Goal: Task Accomplishment & Management: Use online tool/utility

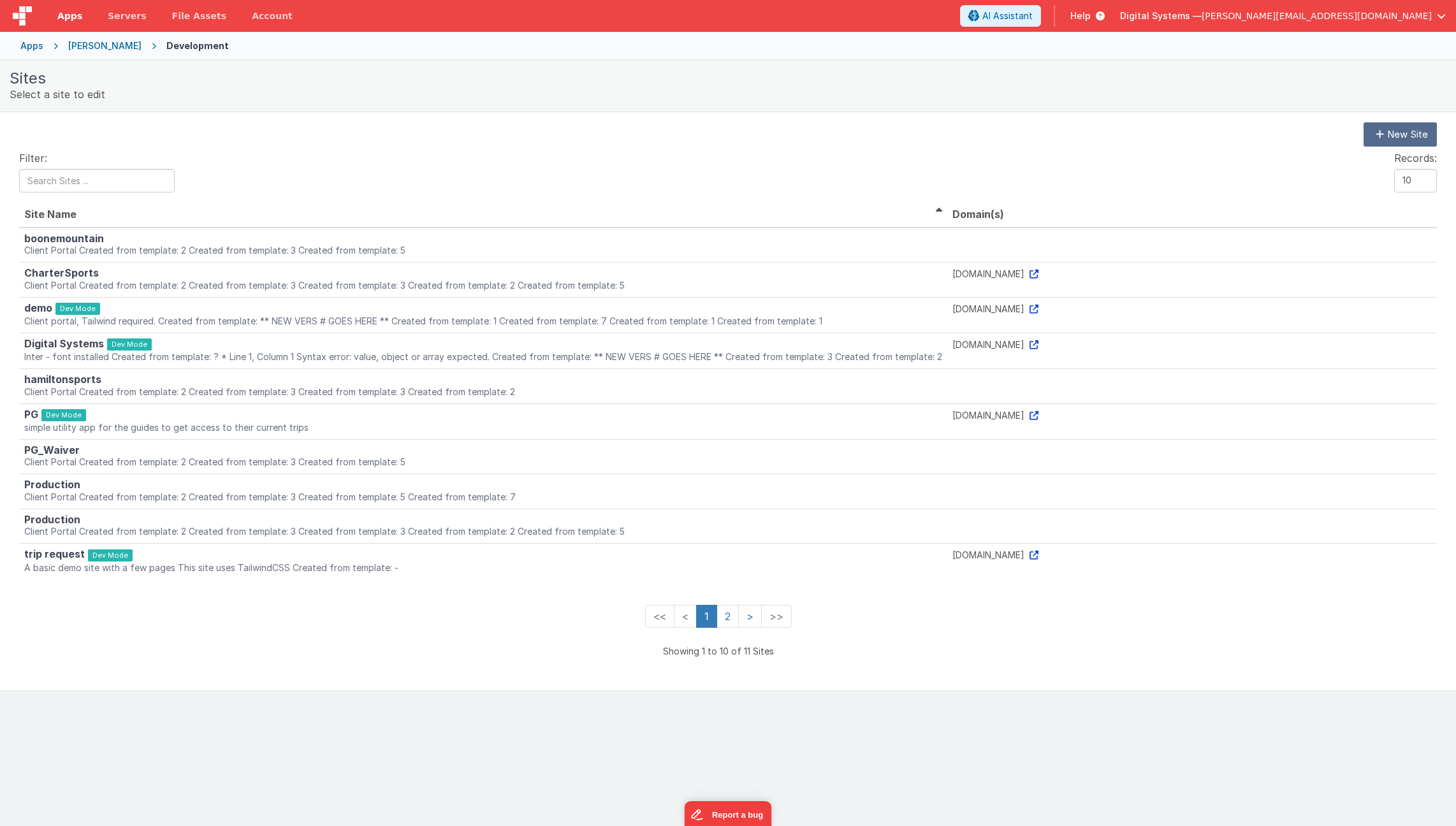
click at [74, 18] on span "Apps" at bounding box center [70, 16] width 25 height 13
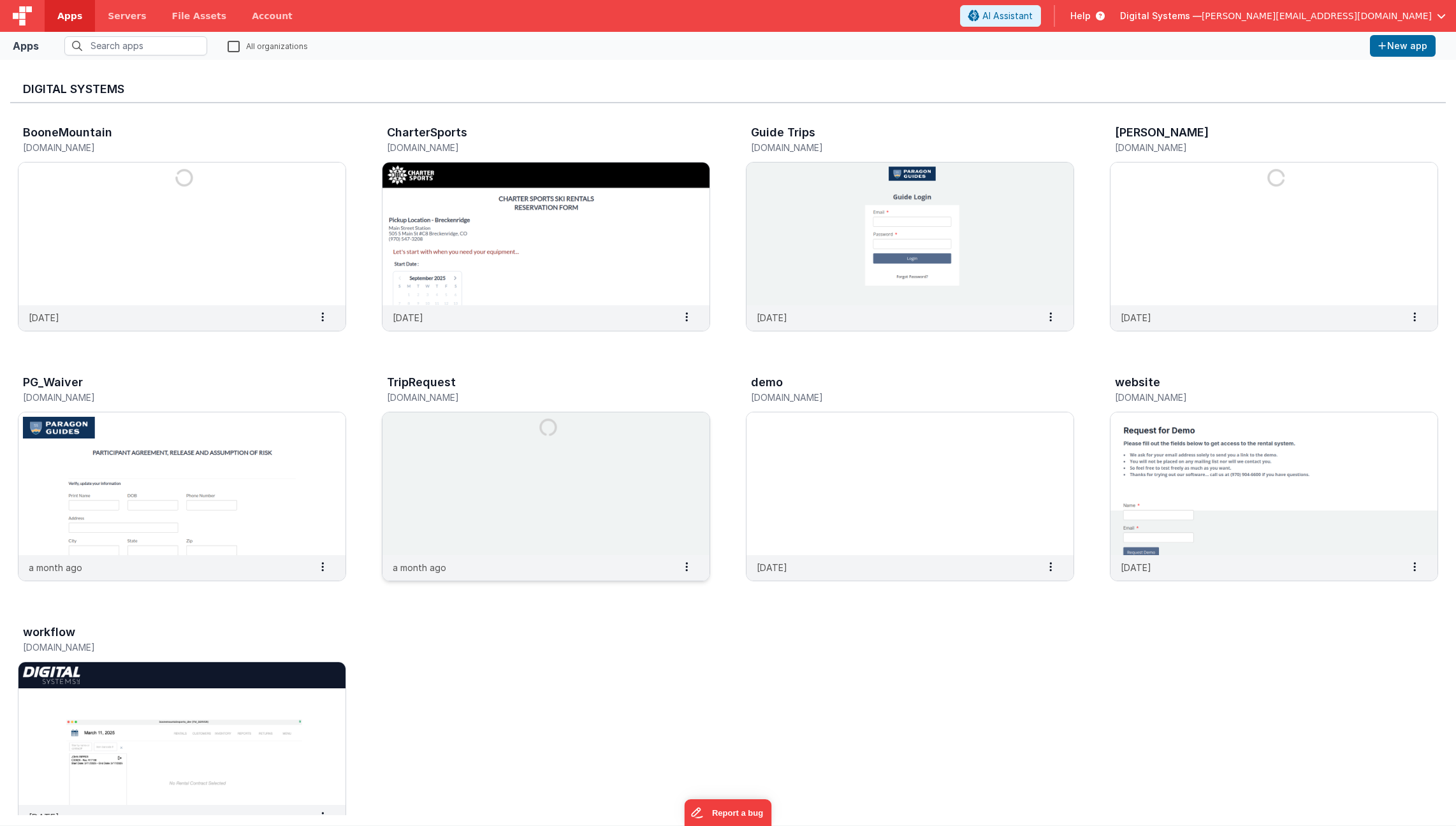
click at [631, 503] on img at bounding box center [546, 484] width 327 height 143
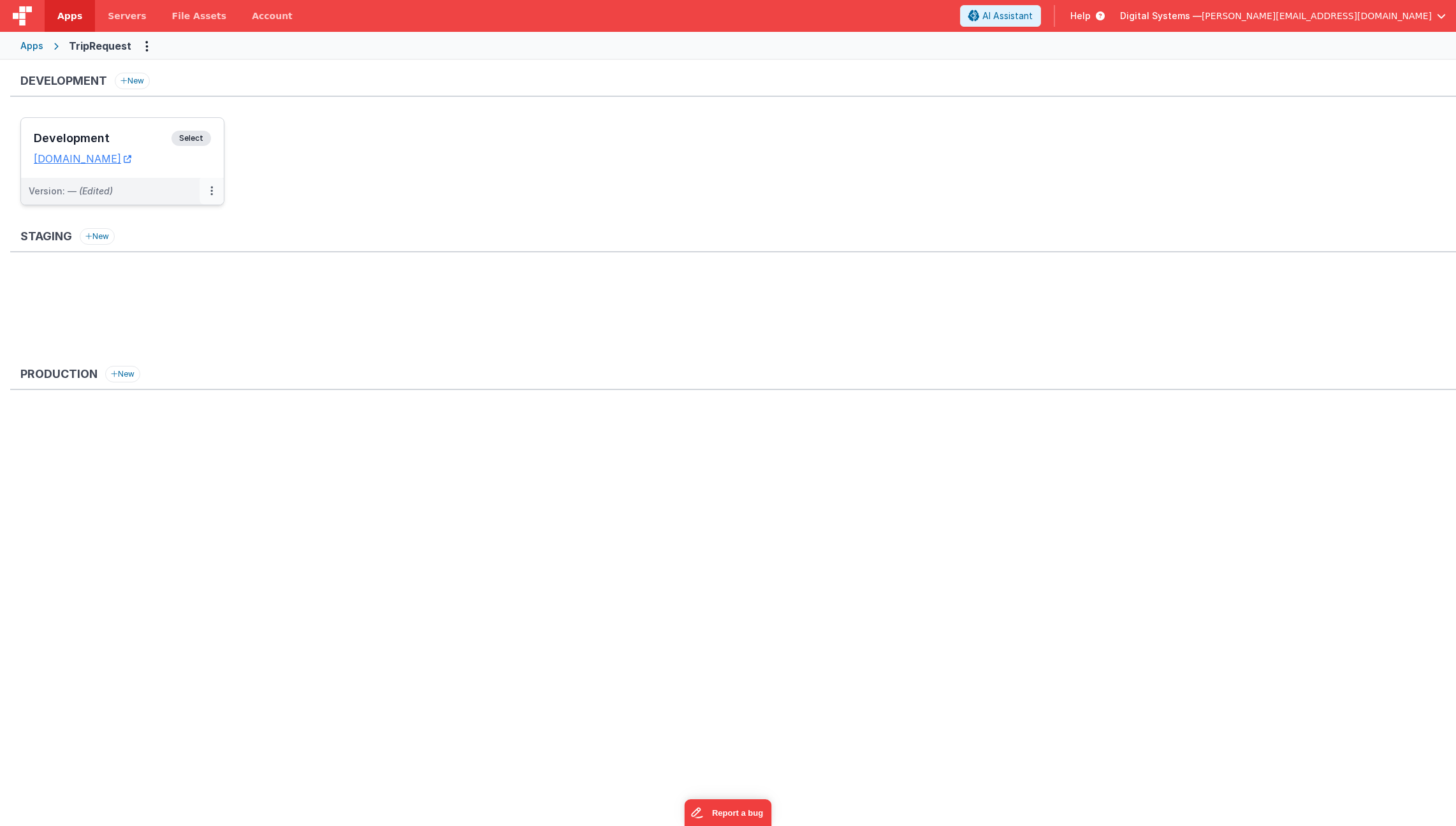
click at [214, 189] on button at bounding box center [211, 191] width 24 height 27
click at [190, 239] on link "Open Helper" at bounding box center [167, 243] width 112 height 23
click at [190, 138] on div at bounding box center [728, 413] width 1456 height 826
click at [195, 137] on span "Select" at bounding box center [191, 138] width 39 height 15
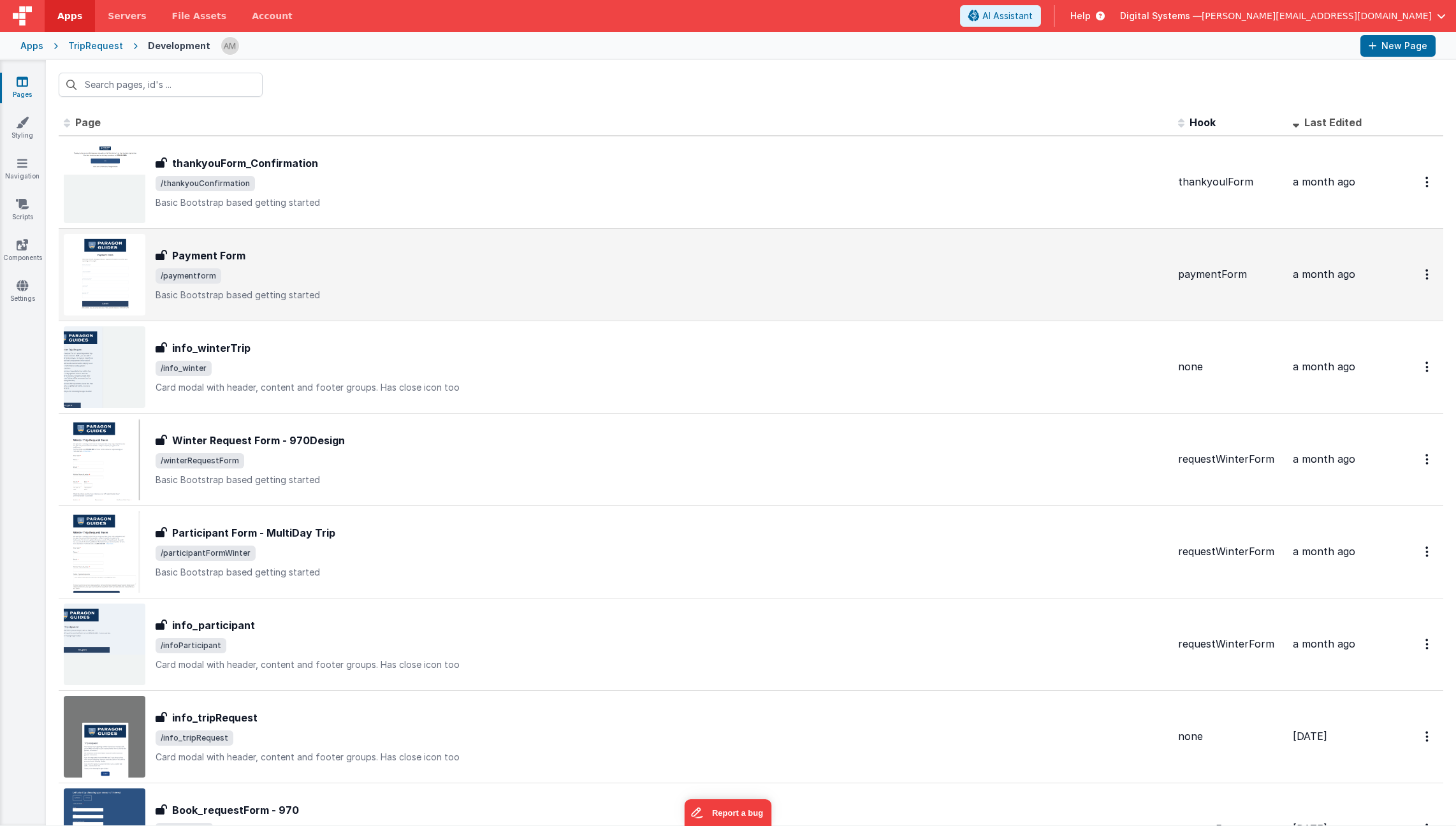
click at [332, 284] on div "Payment Form Payment Form /paymentform Basic Bootstrap based getting started" at bounding box center [662, 274] width 1012 height 54
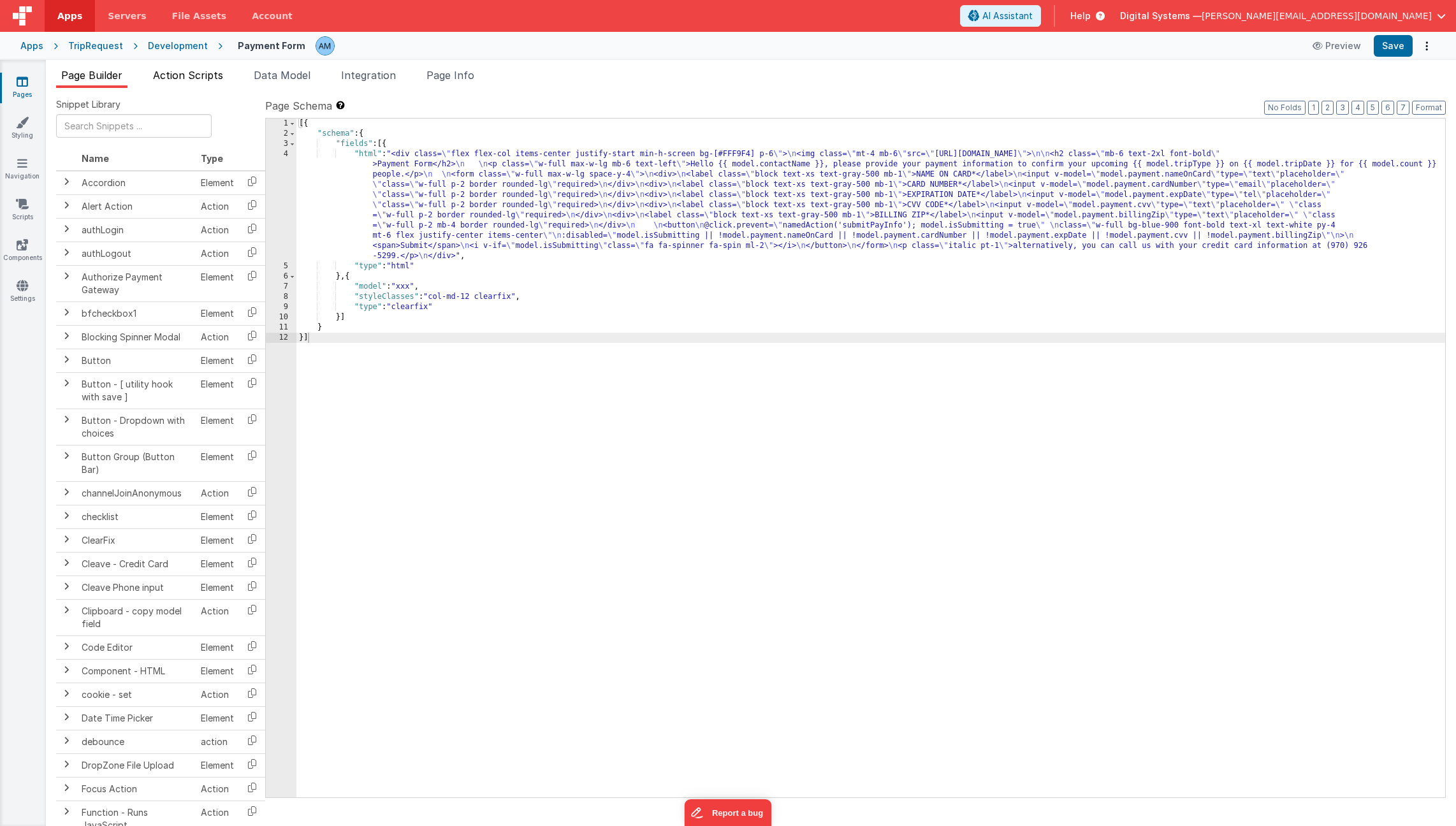
click at [204, 70] on span "Action Scripts" at bounding box center [188, 75] width 70 height 13
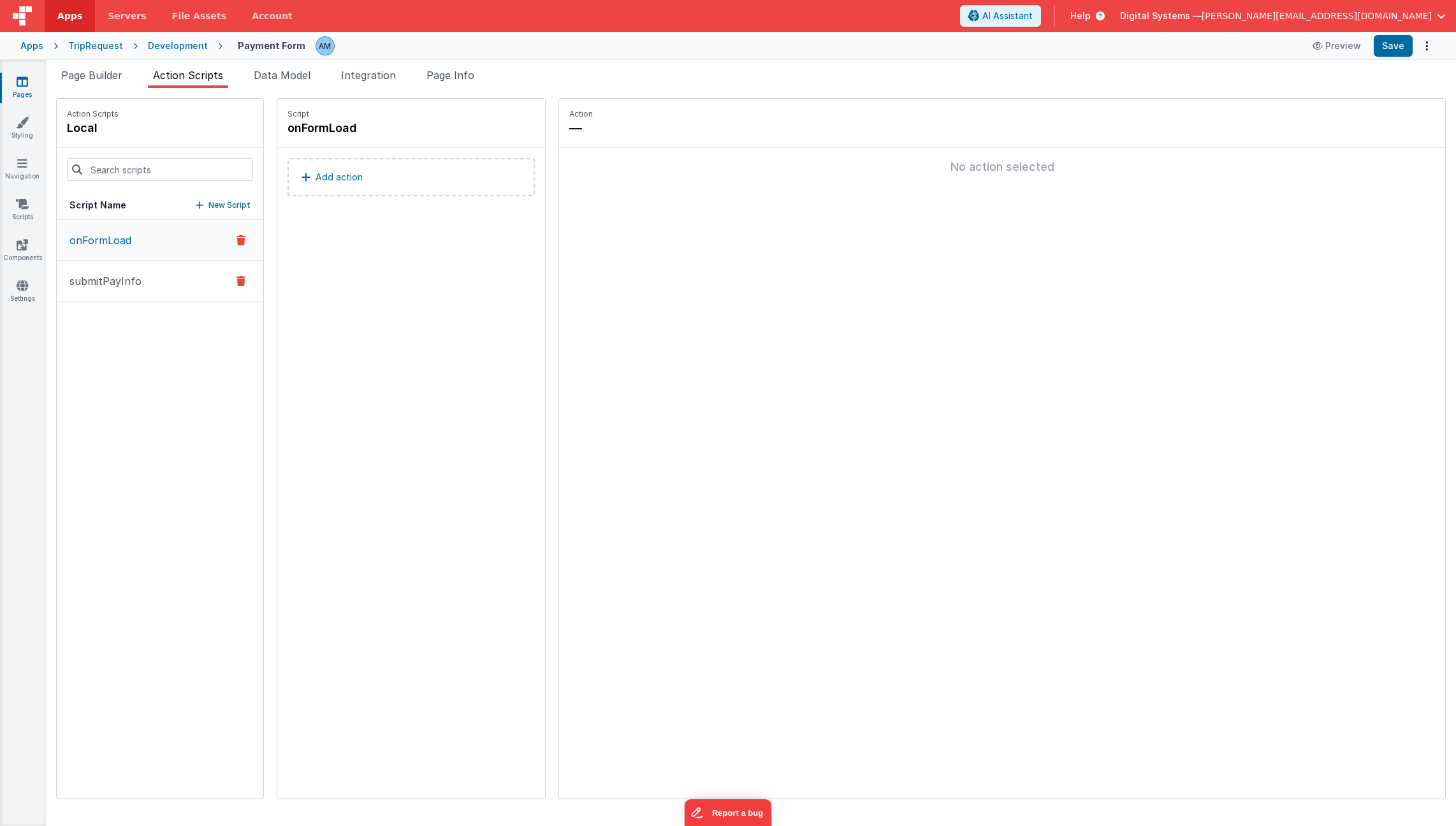
drag, startPoint x: 123, startPoint y: 284, endPoint x: 116, endPoint y: 285, distance: 7.1
click at [123, 284] on p "submitPayInfo" at bounding box center [101, 281] width 80 height 15
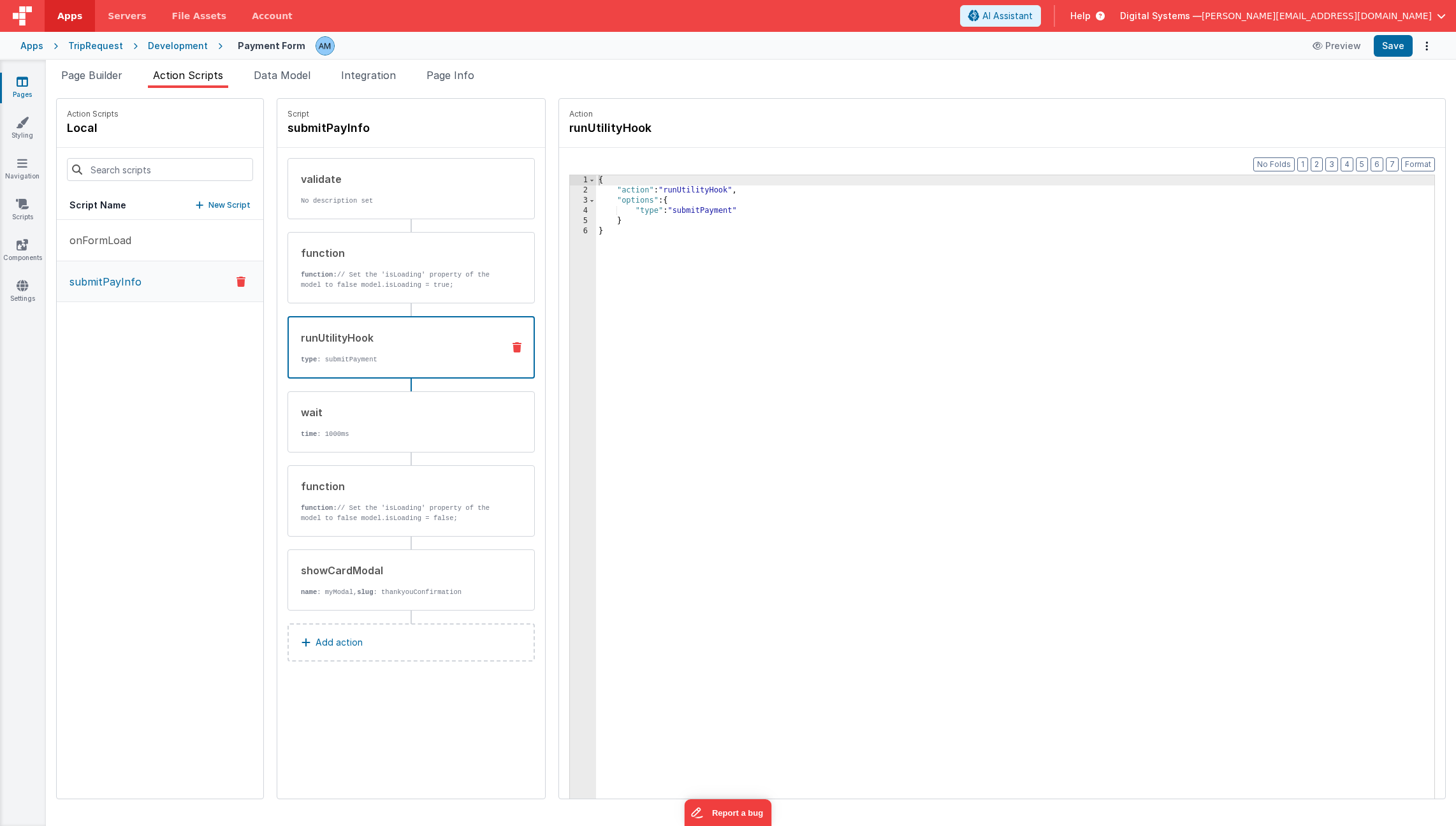
click at [388, 337] on div "runUtilityHook" at bounding box center [396, 337] width 192 height 15
